Goal: Task Accomplishment & Management: Manage account settings

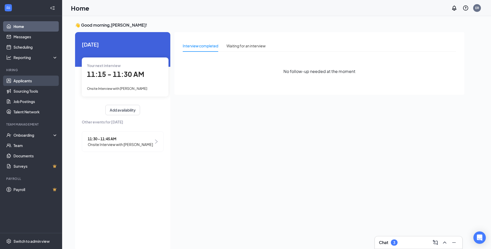
click at [25, 80] on link "Applicants" at bounding box center [35, 81] width 44 height 10
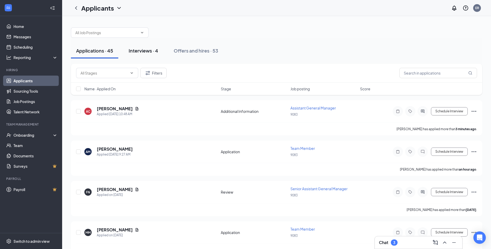
click at [141, 53] on div "Interviews · 4" at bounding box center [143, 50] width 29 height 6
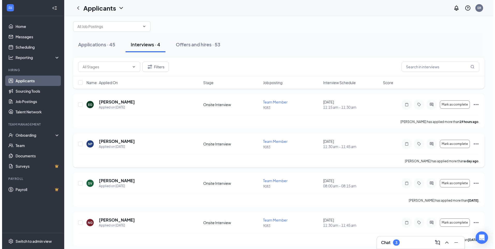
scroll to position [10, 0]
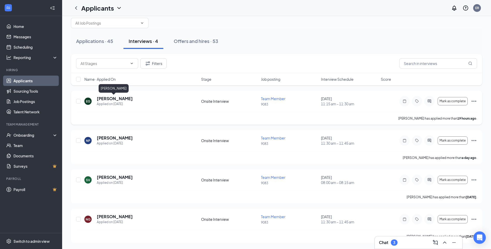
click at [106, 97] on h5 "[PERSON_NAME]" at bounding box center [115, 99] width 36 height 6
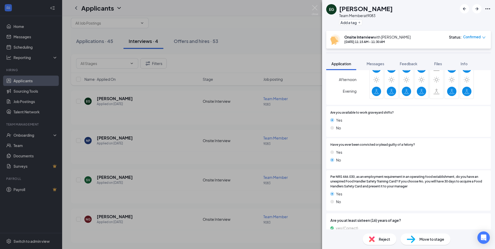
scroll to position [191, 0]
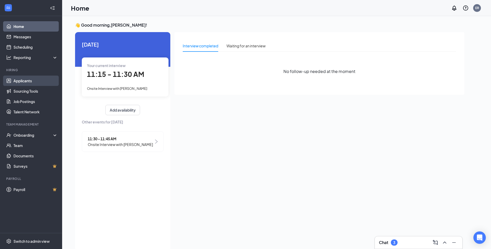
click at [22, 81] on link "Applicants" at bounding box center [35, 81] width 44 height 10
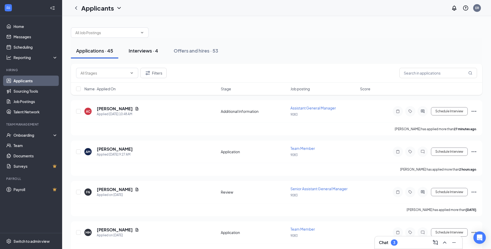
click at [140, 49] on div "Interviews · 4" at bounding box center [143, 50] width 29 height 6
